Goal: Use online tool/utility: Utilize a website feature to perform a specific function

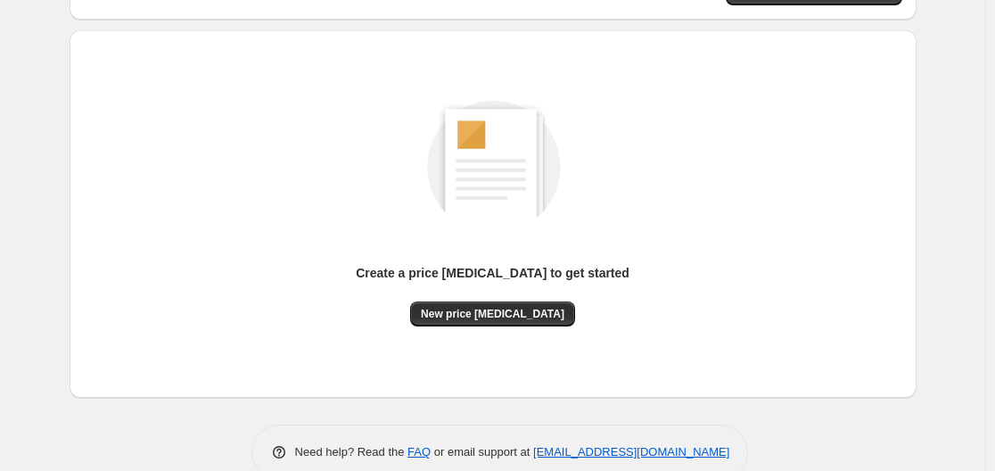
scroll to position [197, 0]
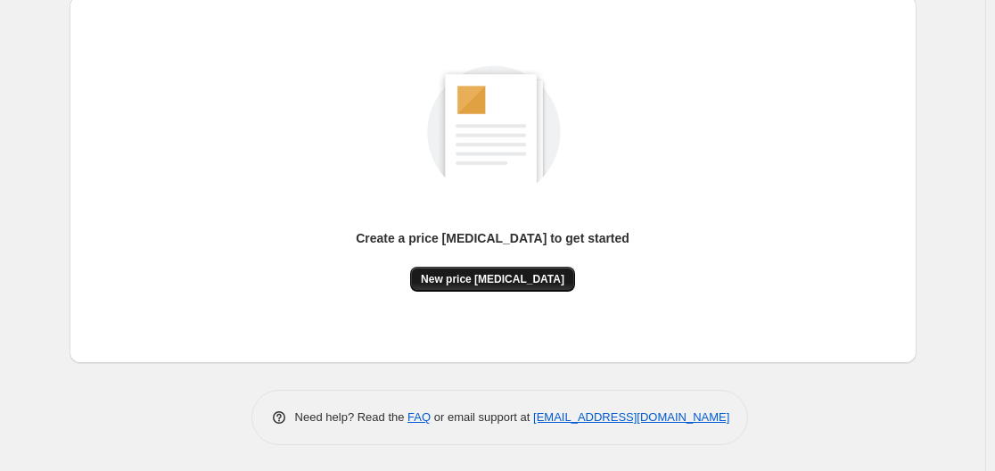
click at [533, 281] on span "New price [MEDICAL_DATA]" at bounding box center [493, 279] width 144 height 14
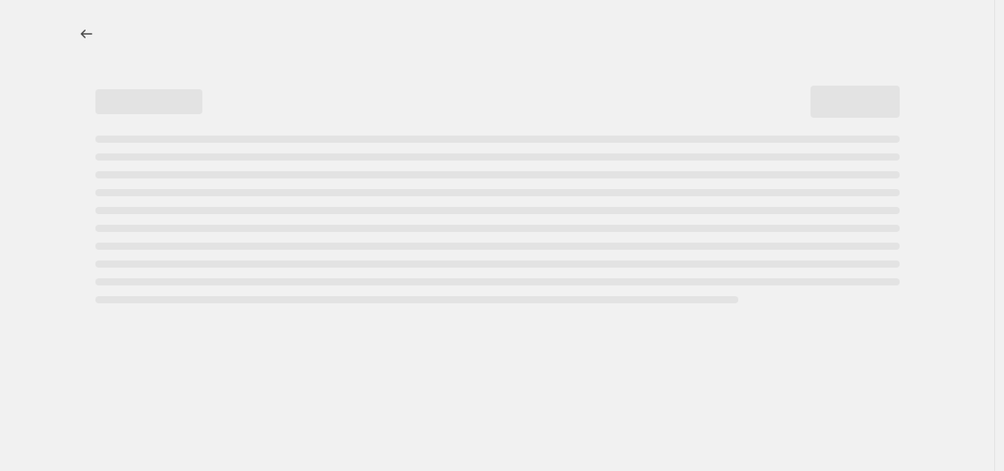
select select "percentage"
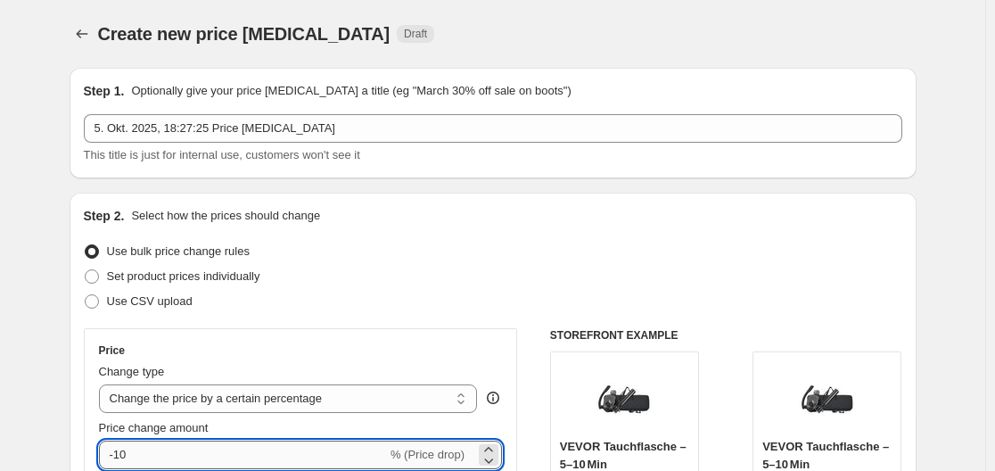
click at [287, 455] on input "-10" at bounding box center [243, 455] width 288 height 29
type input "-1"
type input "-30"
click at [505, 288] on ul "Use bulk price change rules Set product prices individually Use CSV upload" at bounding box center [493, 276] width 819 height 75
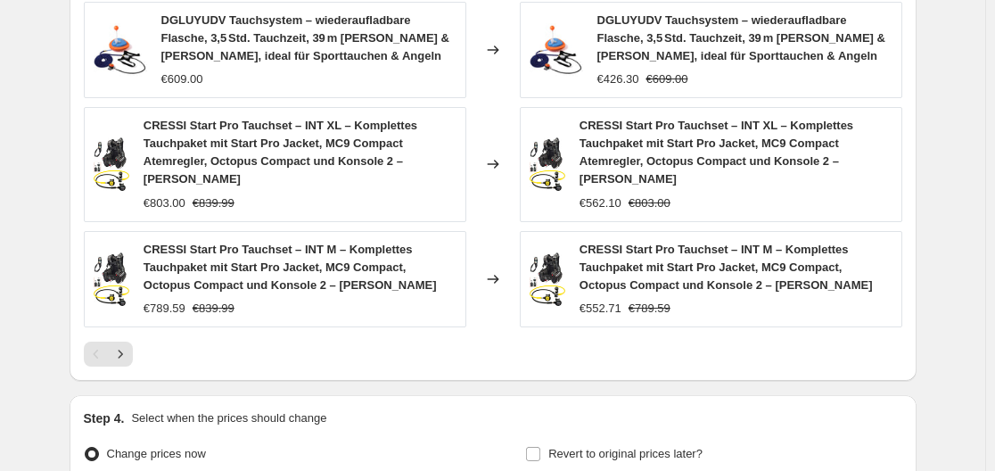
scroll to position [1431, 0]
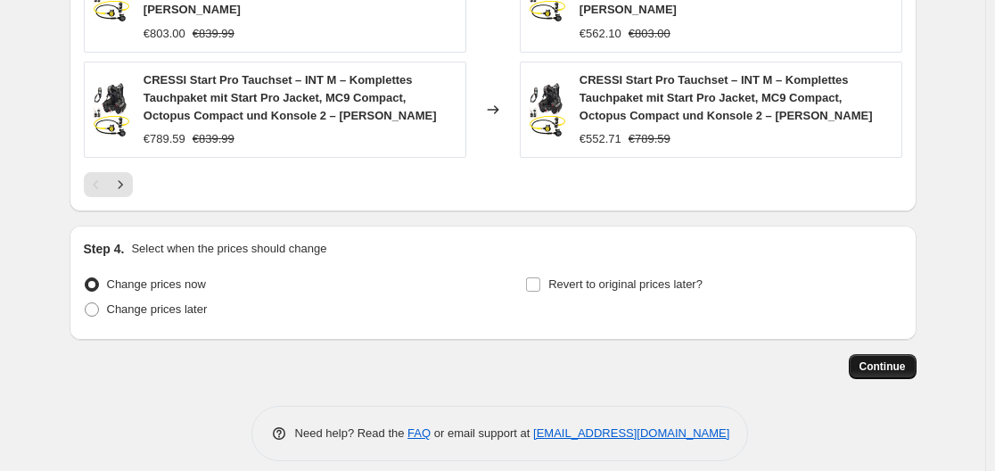
click at [878, 359] on span "Continue" at bounding box center [883, 366] width 46 height 14
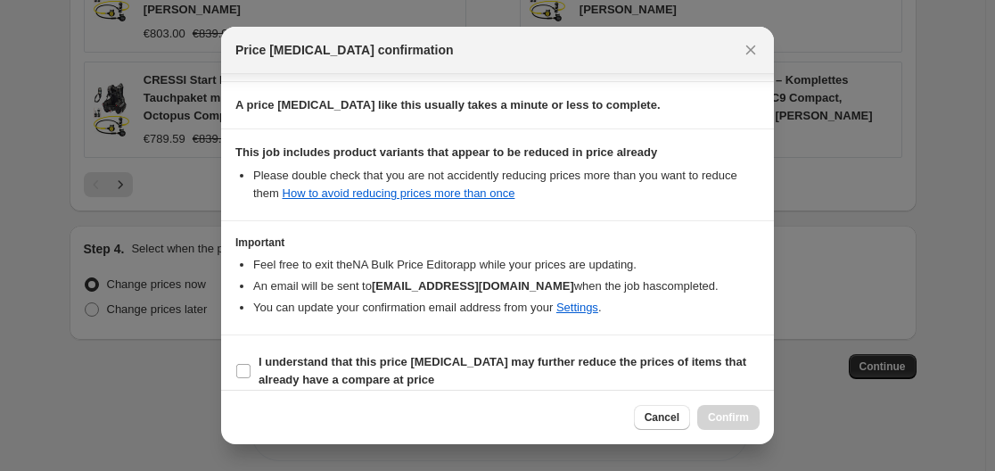
scroll to position [280, 0]
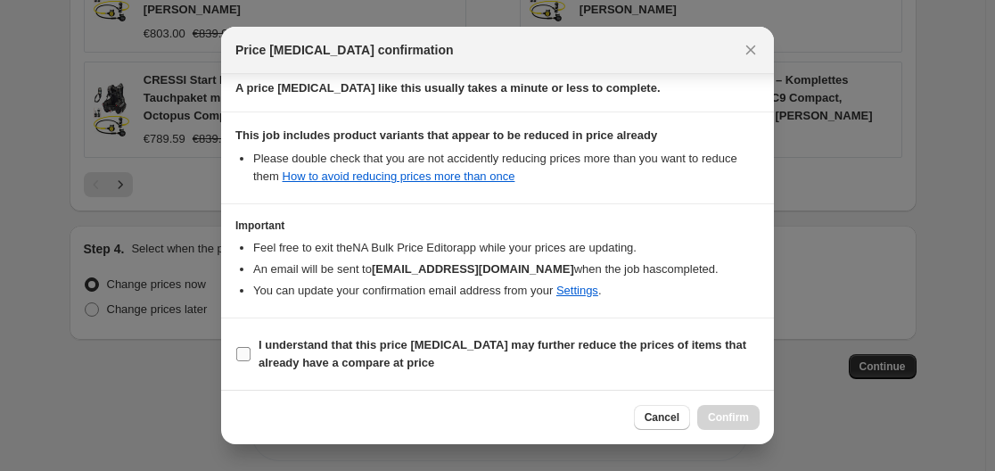
drag, startPoint x: 272, startPoint y: 349, endPoint x: 282, endPoint y: 355, distance: 11.6
click at [271, 350] on b "I understand that this price change job may further reduce the prices of items …" at bounding box center [503, 353] width 488 height 31
click at [251, 350] on input "I understand that this price change job may further reduce the prices of items …" at bounding box center [243, 354] width 14 height 14
checkbox input "true"
click at [708, 425] on button "Confirm" at bounding box center [728, 417] width 62 height 25
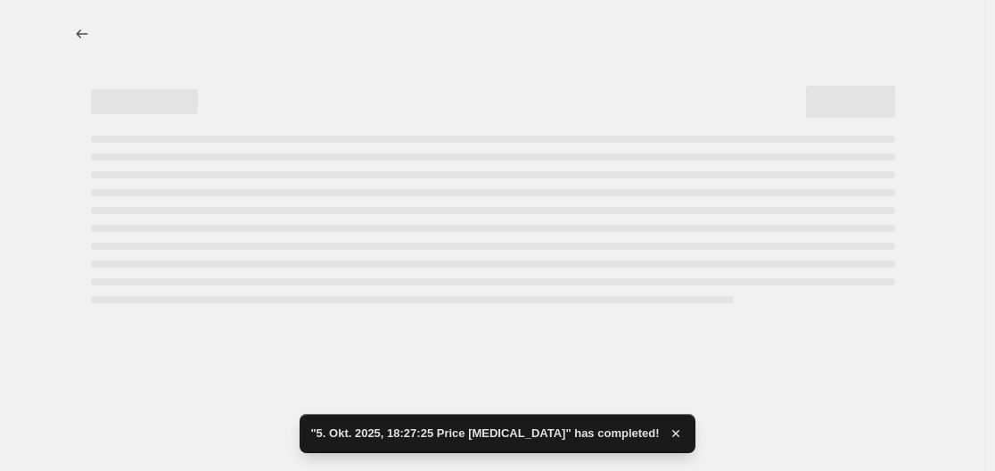
select select "percentage"
